Goal: Contribute content: Add original content to the website for others to see

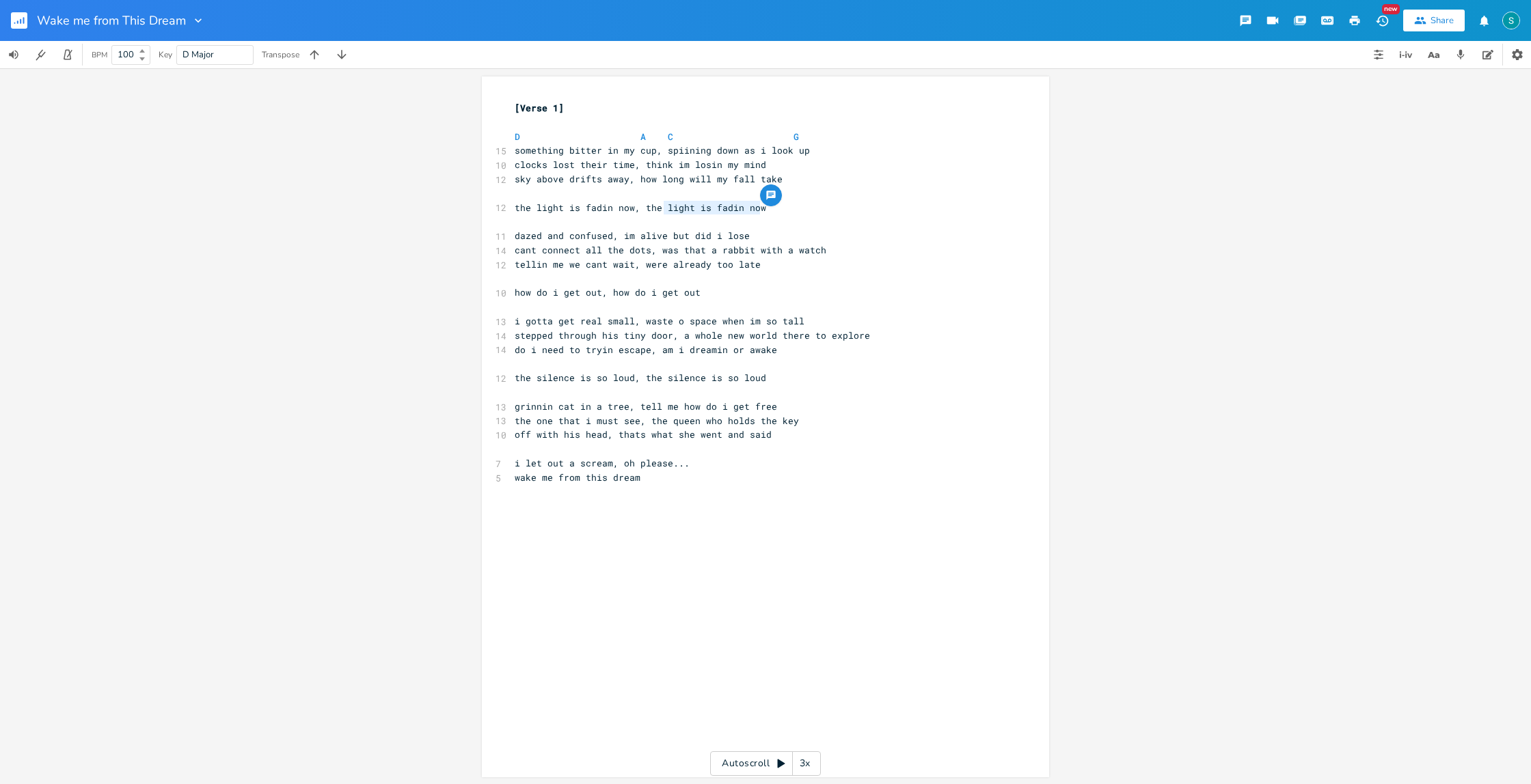
drag, startPoint x: 763, startPoint y: 209, endPoint x: 662, endPoint y: 208, distance: 101.0
click at [662, 208] on pre "the light is fadin now, the light is fadin now" at bounding box center [758, 208] width 493 height 14
type textarea "darkness my surround"
drag, startPoint x: 696, startPoint y: 293, endPoint x: 607, endPoint y: 292, distance: 89.0
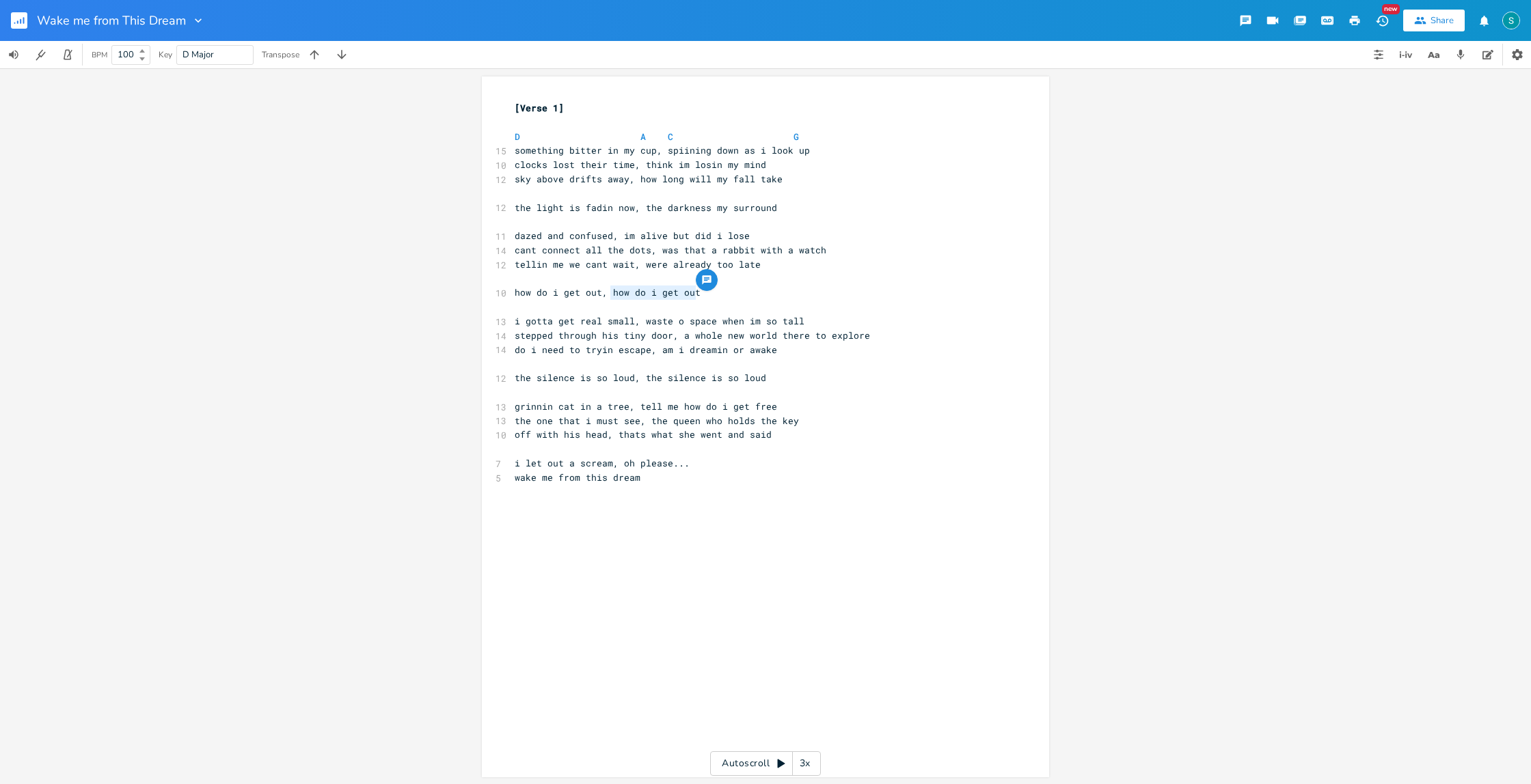
click at [607, 292] on pre "how do i get out, how do i get out" at bounding box center [758, 293] width 493 height 14
type textarea "it's all upside down"
drag, startPoint x: 742, startPoint y: 380, endPoint x: 641, endPoint y: 379, distance: 101.0
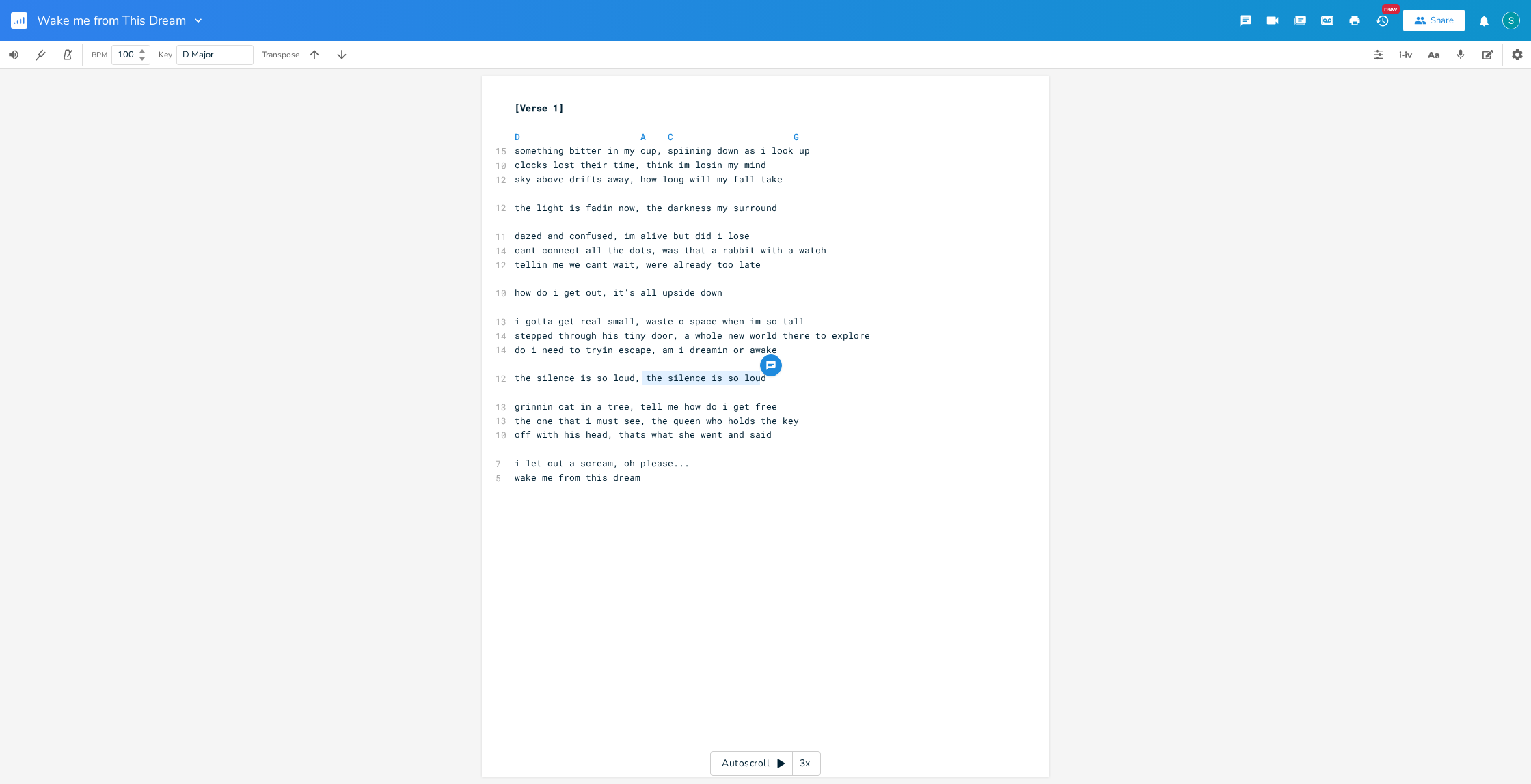
click at [641, 379] on pre "the silence is so loud, the silence is so loud" at bounding box center [758, 378] width 493 height 14
type textarea "I"
type textarea "scream but he"
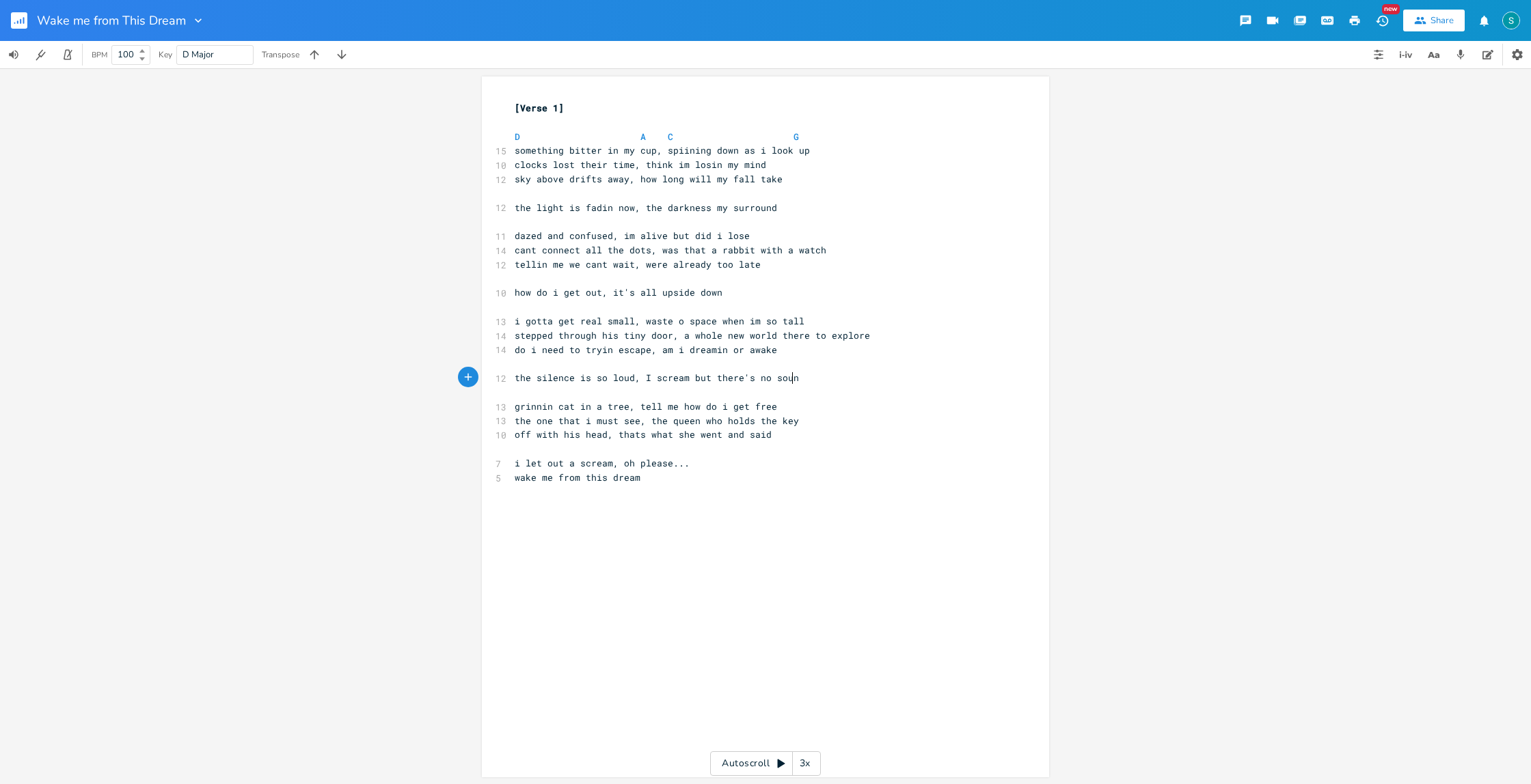
type textarea "there's no sound"
click at [587, 421] on span "the one that i must see, the queen who holds the key" at bounding box center [657, 420] width 284 height 12
click at [583, 479] on span "wake me from this dream" at bounding box center [577, 477] width 126 height 12
click at [514, 475] on span "wake me from" at bounding box center [547, 477] width 66 height 12
